Goal: Book appointment/travel/reservation

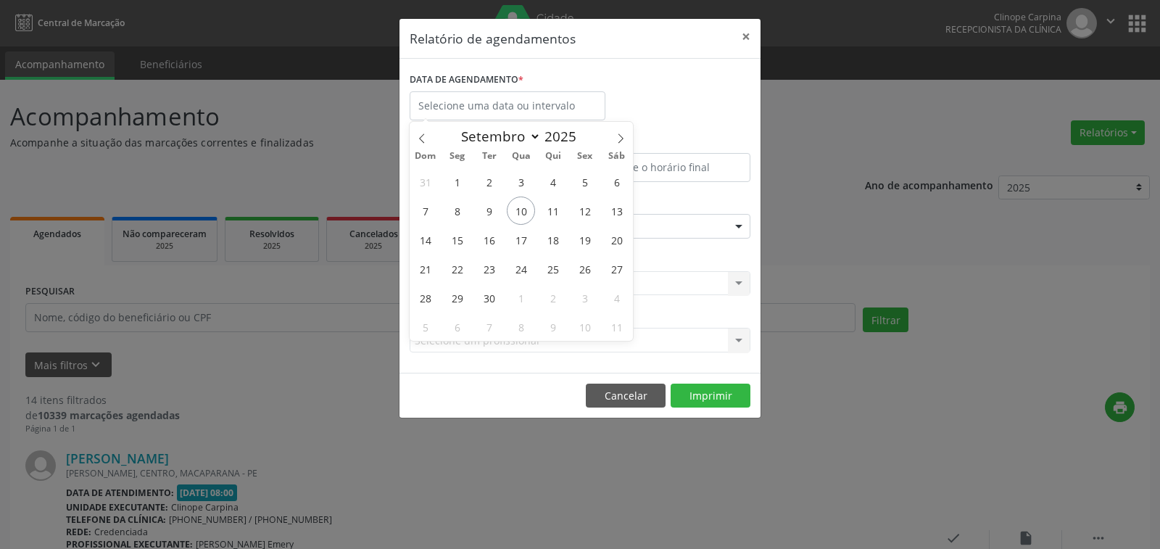
select select "8"
click at [583, 206] on span "12" at bounding box center [585, 210] width 28 height 28
type input "[DATE]"
click at [583, 206] on span "12" at bounding box center [585, 210] width 28 height 28
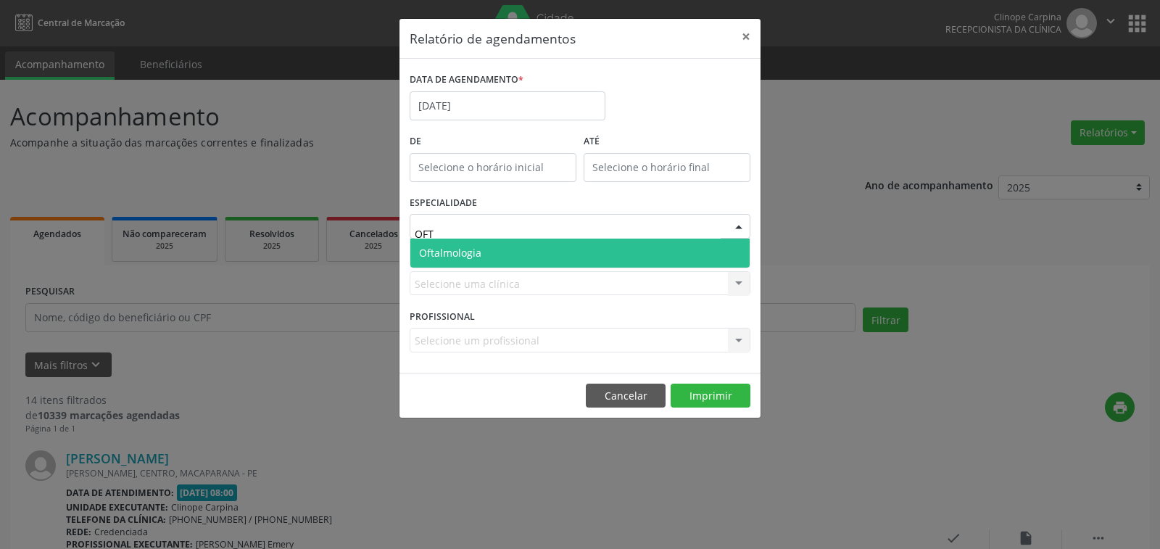
type input "OFTA"
click at [542, 253] on span "Oftalmologia" at bounding box center [579, 253] width 339 height 29
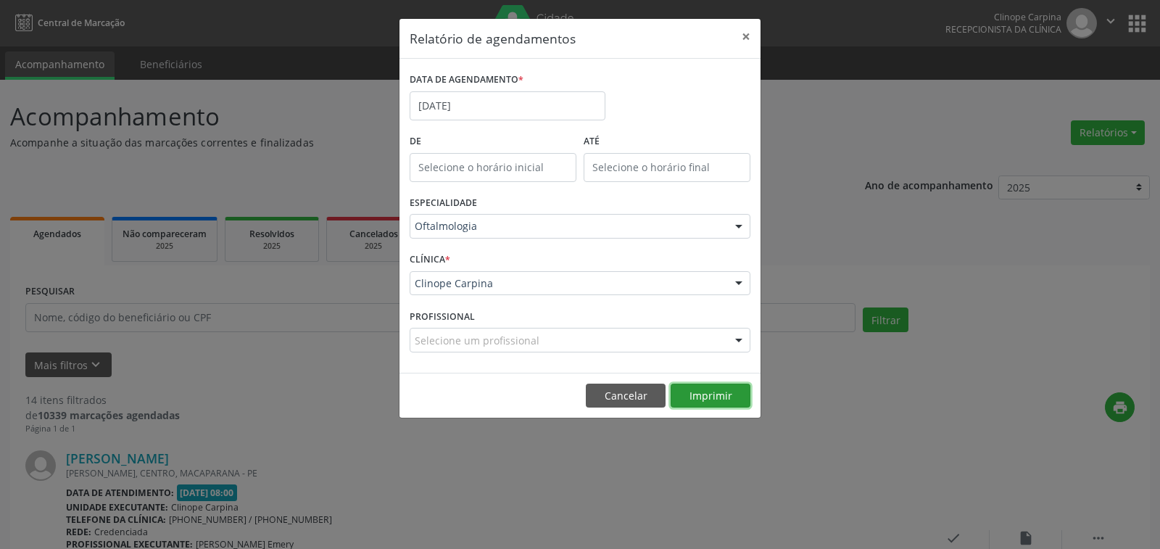
click at [716, 389] on button "Imprimir" at bounding box center [711, 396] width 80 height 25
click at [485, 112] on input "[DATE]" at bounding box center [508, 105] width 196 height 29
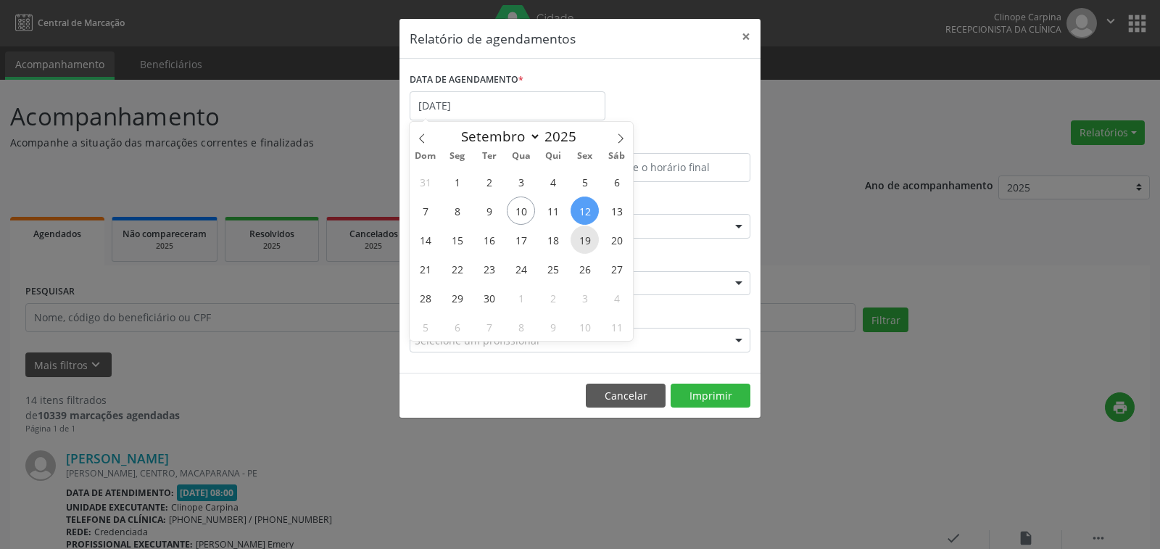
click at [585, 237] on span "19" at bounding box center [585, 239] width 28 height 28
type input "[DATE]"
click at [585, 237] on span "19" at bounding box center [585, 239] width 28 height 28
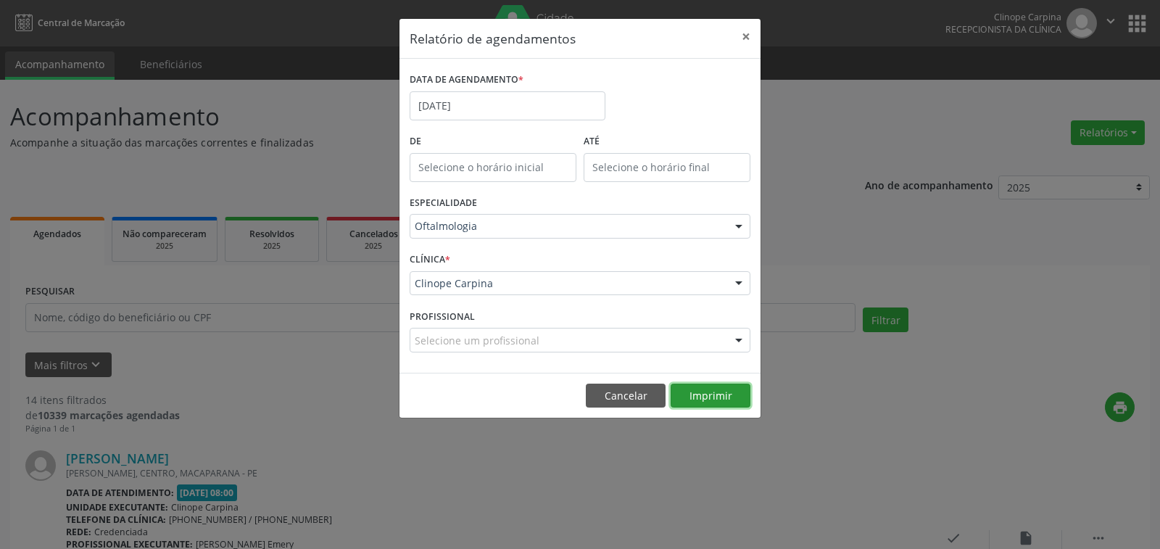
click at [719, 401] on button "Imprimir" at bounding box center [711, 396] width 80 height 25
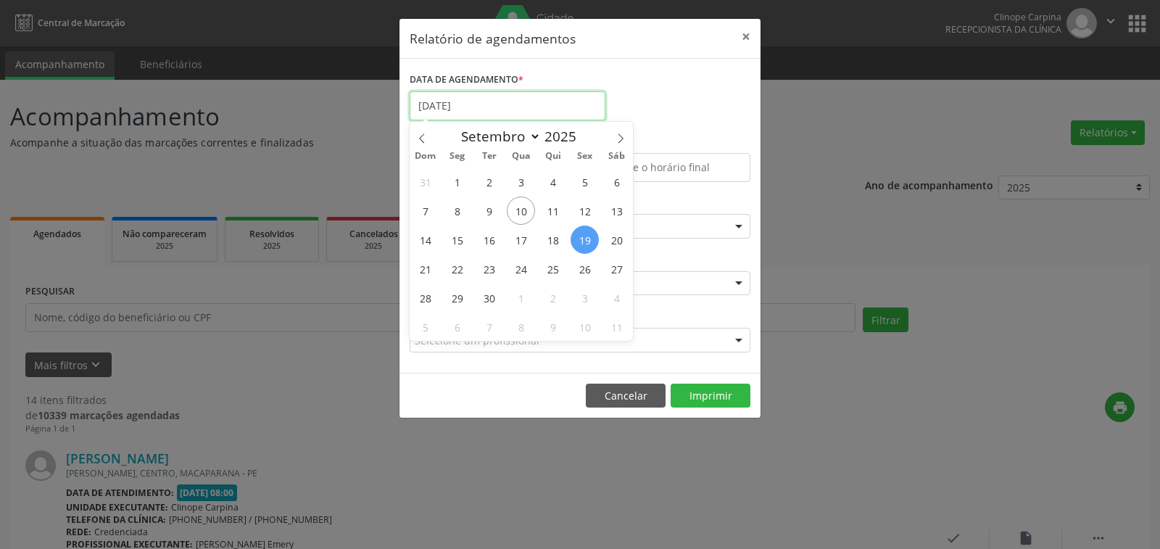
click at [481, 97] on input "[DATE]" at bounding box center [508, 105] width 196 height 29
click at [459, 236] on span "15" at bounding box center [457, 239] width 28 height 28
type input "[DATE]"
click at [459, 236] on span "15" at bounding box center [457, 239] width 28 height 28
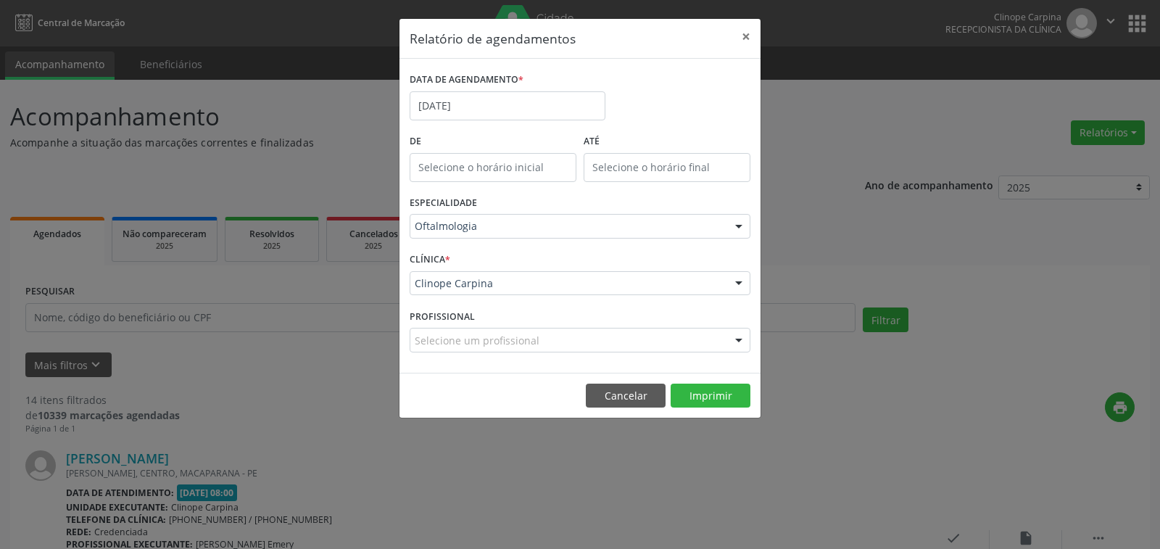
click at [711, 379] on footer "Cancelar Imprimir" at bounding box center [580, 396] width 361 height 46
click at [705, 389] on button "Imprimir" at bounding box center [711, 396] width 80 height 25
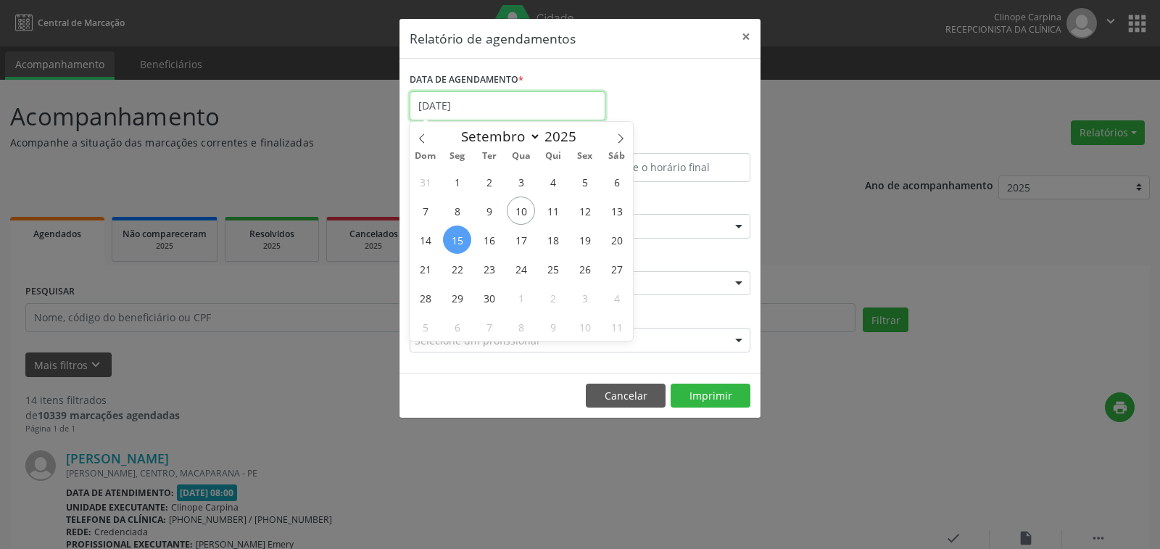
click at [531, 102] on input "[DATE]" at bounding box center [508, 105] width 196 height 29
click at [490, 236] on span "16" at bounding box center [489, 239] width 28 height 28
type input "[DATE]"
click at [490, 236] on span "16" at bounding box center [489, 239] width 28 height 28
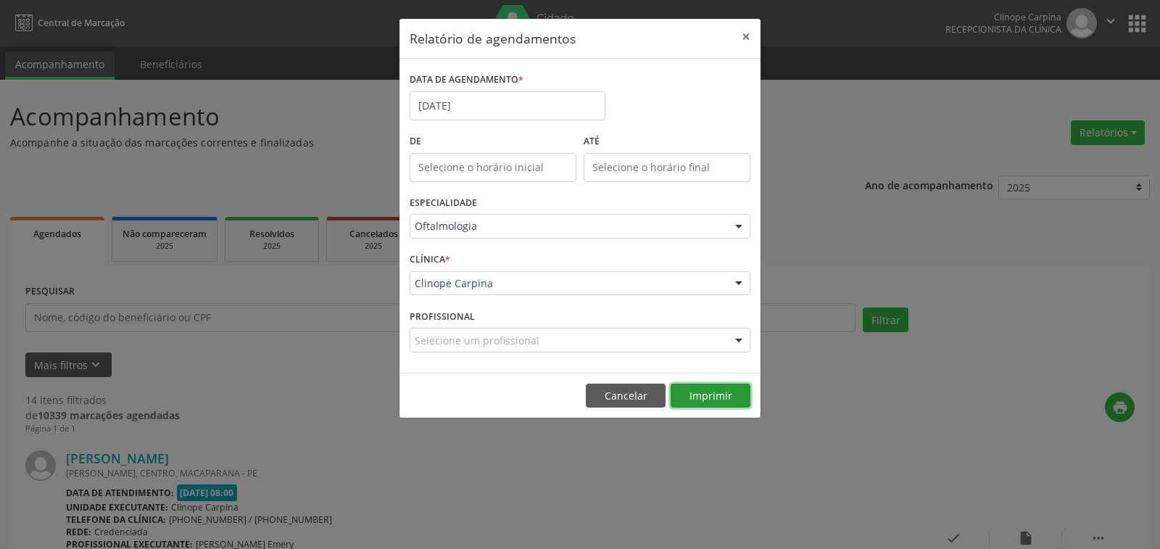
click at [693, 394] on button "Imprimir" at bounding box center [711, 396] width 80 height 25
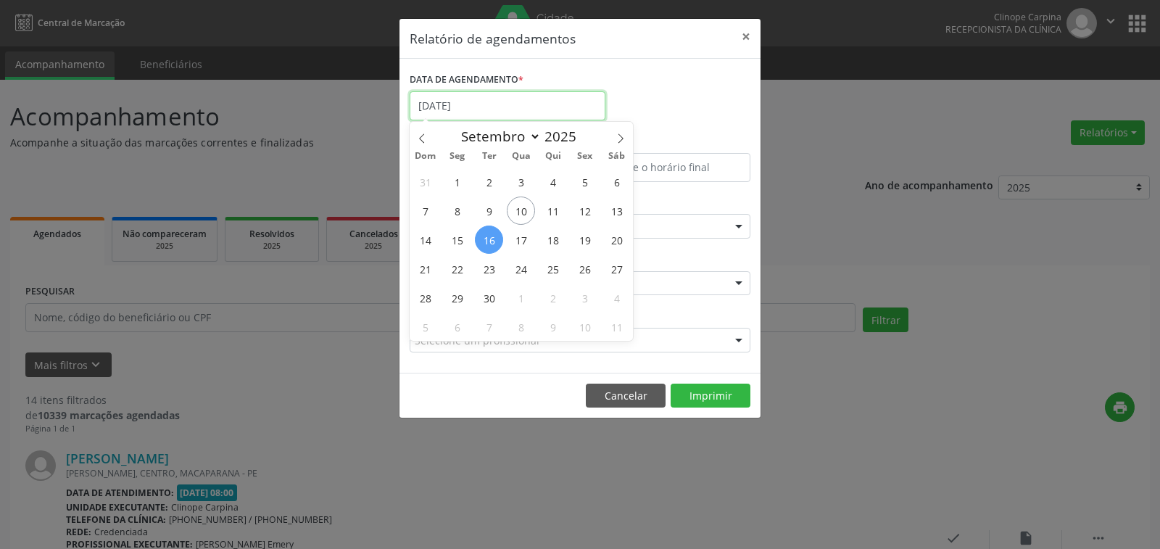
click at [494, 102] on input "[DATE]" at bounding box center [508, 105] width 196 height 29
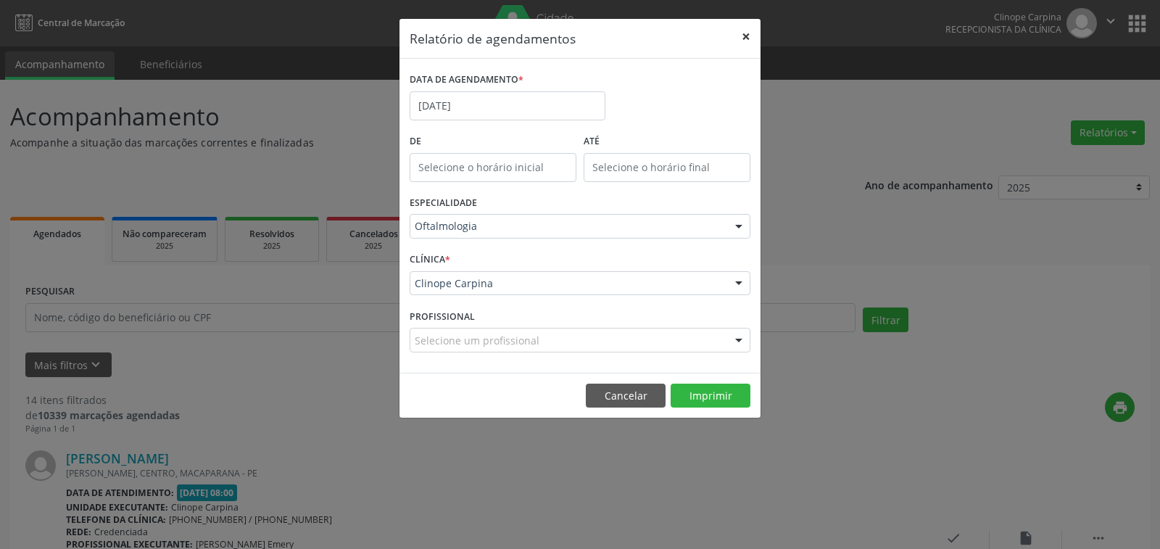
click at [745, 29] on button "×" at bounding box center [746, 37] width 29 height 36
